Goal: Obtain resource: Download file/media

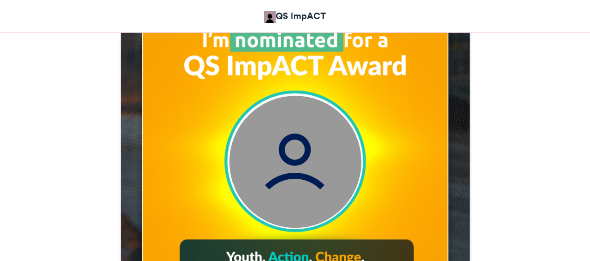
scroll to position [351, 0]
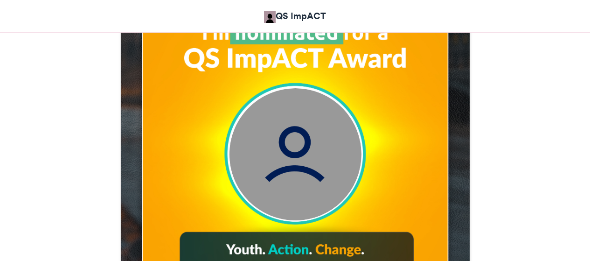
click at [589, 107] on html "QS ImpACT QS ImpACT Award: I'm Nominated! QS ImpACT Award: I'm Nominated! QS Im…" at bounding box center [295, 209] width 590 height 1121
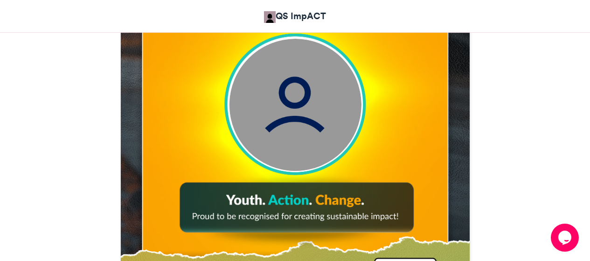
scroll to position [0, 0]
click at [305, 133] on img at bounding box center [295, 105] width 132 height 132
click at [296, 111] on img at bounding box center [295, 105] width 132 height 132
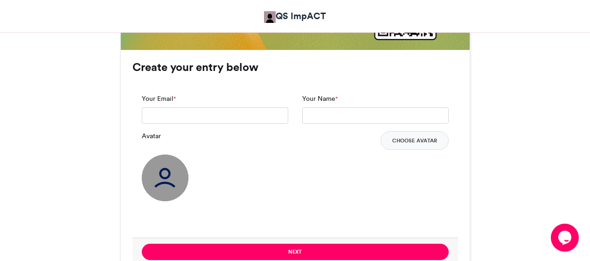
scroll to position [686, 0]
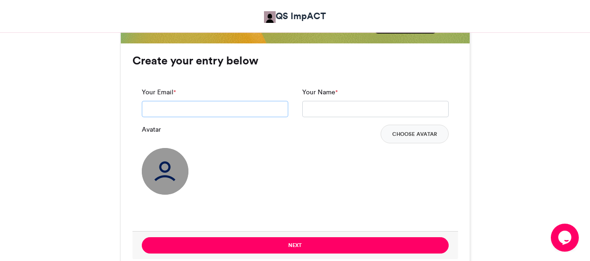
click at [194, 111] on input "Your Email *" at bounding box center [215, 109] width 146 height 17
click at [214, 110] on input "**********" at bounding box center [215, 109] width 146 height 17
click at [213, 110] on input "**********" at bounding box center [215, 109] width 146 height 17
type input "**********"
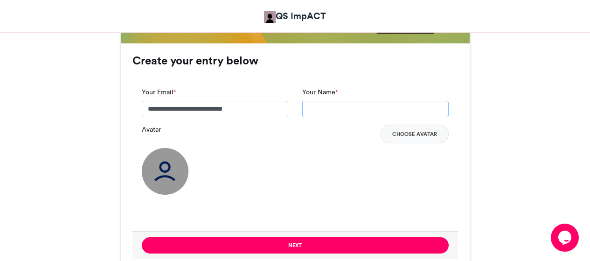
click at [339, 107] on input "Your Name *" at bounding box center [375, 109] width 146 height 17
type input "**********"
click at [166, 170] on img at bounding box center [165, 171] width 47 height 47
click at [166, 178] on img at bounding box center [165, 171] width 47 height 47
click at [164, 175] on img at bounding box center [165, 171] width 47 height 47
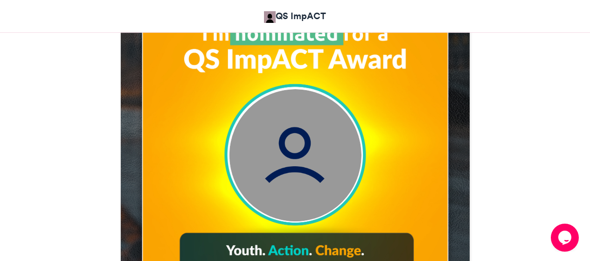
scroll to position [377, 0]
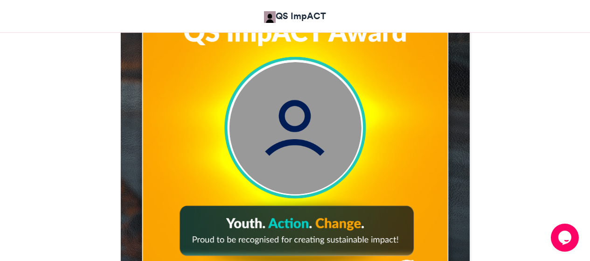
click at [299, 125] on img at bounding box center [295, 128] width 132 height 132
click at [295, 126] on img at bounding box center [295, 128] width 132 height 132
click at [295, 127] on img at bounding box center [295, 128] width 132 height 132
click at [295, 128] on img at bounding box center [295, 128] width 132 height 132
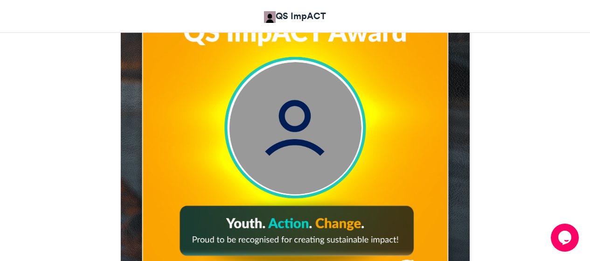
click at [295, 129] on img at bounding box center [295, 128] width 132 height 132
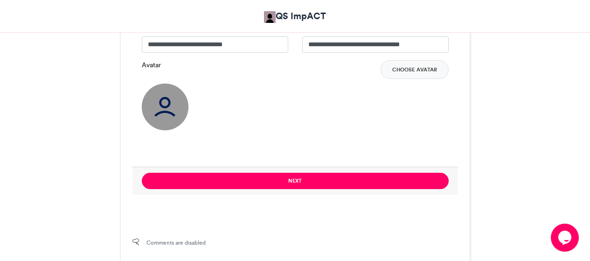
scroll to position [727, 0]
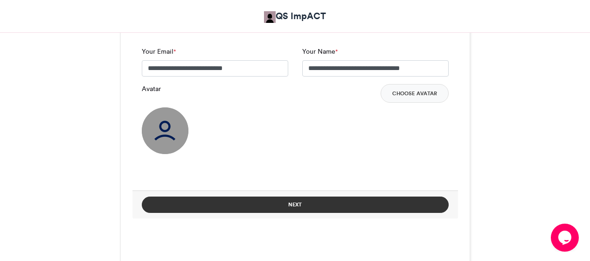
click at [348, 199] on button "Next" at bounding box center [295, 204] width 307 height 16
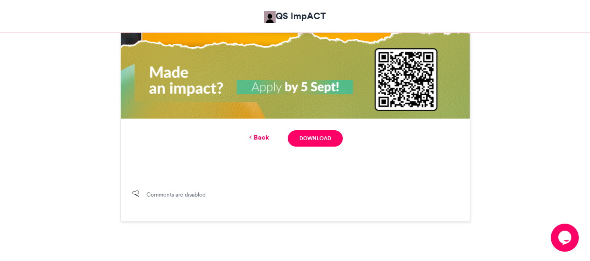
scroll to position [642, 0]
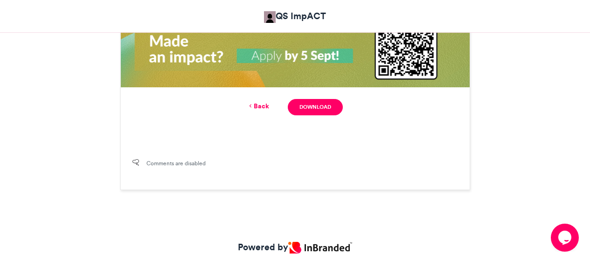
click at [265, 105] on link "Back" at bounding box center [258, 106] width 22 height 10
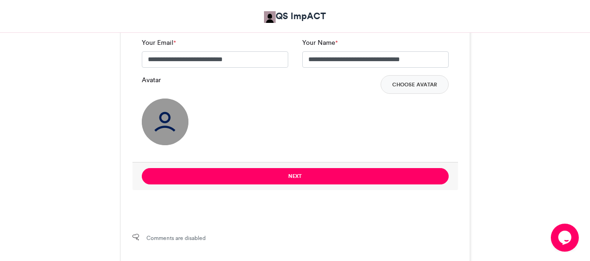
scroll to position [716, 0]
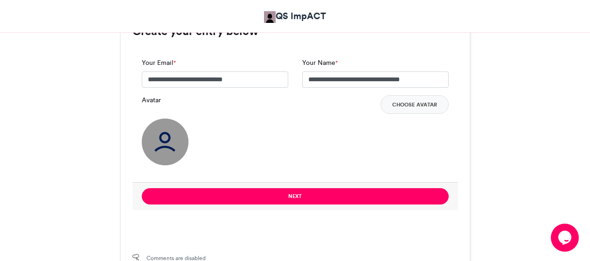
click at [169, 137] on img at bounding box center [165, 141] width 47 height 47
click at [169, 138] on img at bounding box center [165, 141] width 47 height 47
click at [415, 104] on button "Choose Avatar" at bounding box center [414, 104] width 68 height 19
click at [167, 136] on img at bounding box center [165, 141] width 47 height 47
click at [143, 99] on label "Avatar" at bounding box center [151, 100] width 19 height 10
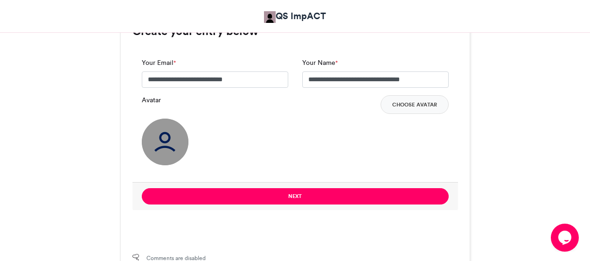
click at [144, 100] on label "Avatar" at bounding box center [151, 100] width 19 height 10
click at [173, 139] on img at bounding box center [165, 141] width 47 height 47
click at [424, 105] on button "Choose Avatar" at bounding box center [414, 104] width 68 height 19
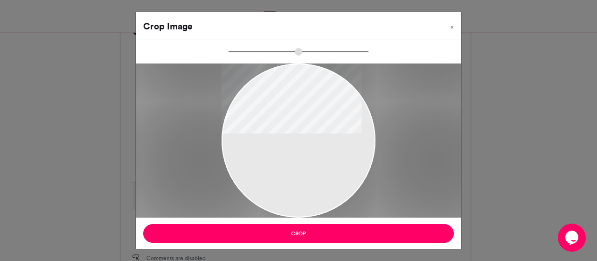
type input "******"
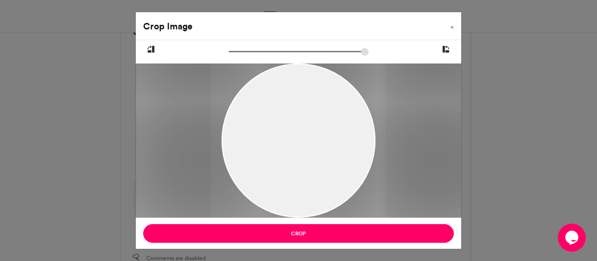
click at [288, 117] on div at bounding box center [298, 140] width 174 height 154
drag, startPoint x: 335, startPoint y: 202, endPoint x: 336, endPoint y: 182, distance: 20.1
click at [336, 182] on div at bounding box center [299, 140] width 174 height 154
drag, startPoint x: 313, startPoint y: 135, endPoint x: 309, endPoint y: 127, distance: 9.4
click at [309, 127] on div at bounding box center [288, 140] width 174 height 154
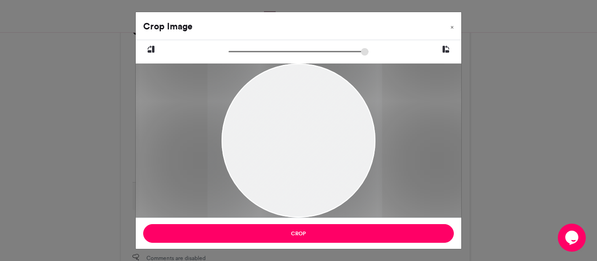
drag, startPoint x: 319, startPoint y: 190, endPoint x: 325, endPoint y: 191, distance: 6.1
click at [325, 191] on div at bounding box center [294, 140] width 174 height 154
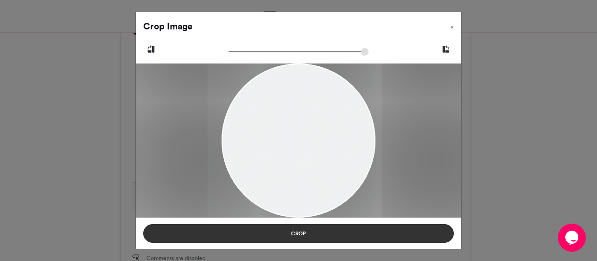
click at [313, 231] on button "Crop" at bounding box center [298, 233] width 310 height 19
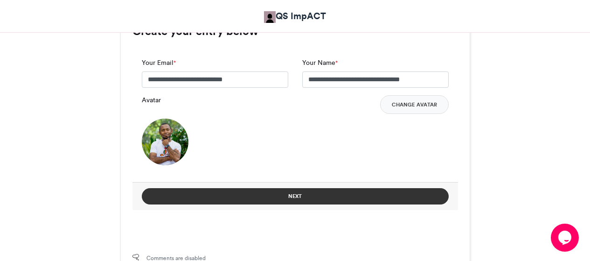
click at [308, 197] on button "Next" at bounding box center [295, 196] width 307 height 16
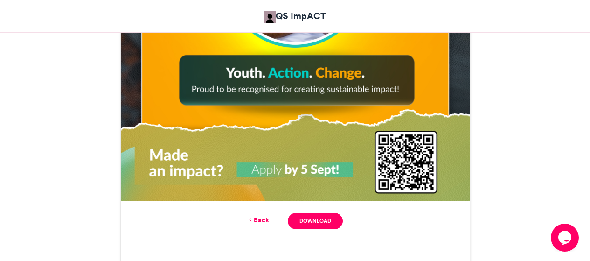
scroll to position [545, 0]
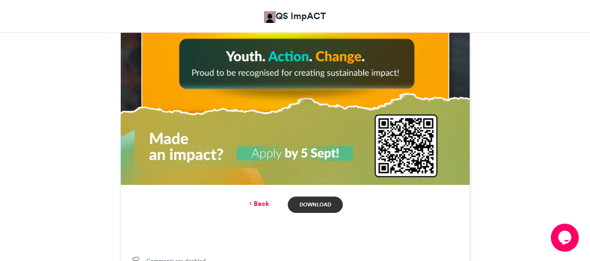
click at [325, 207] on link "Download" at bounding box center [315, 204] width 55 height 16
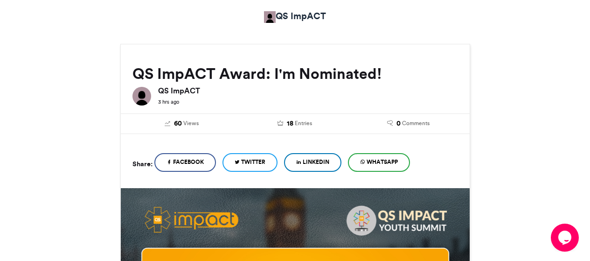
scroll to position [0, 0]
